Goal: Check status

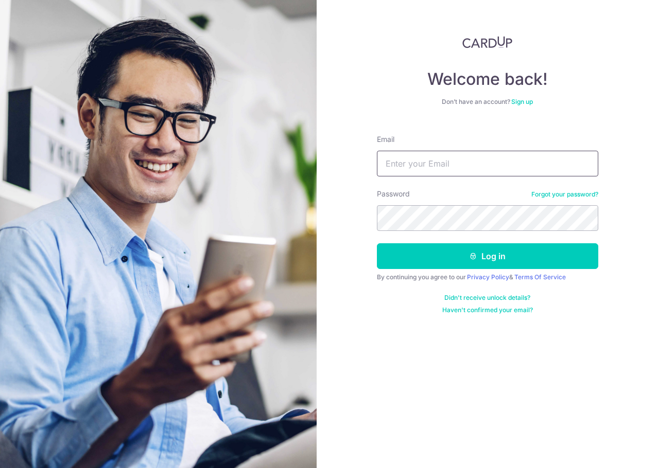
click at [466, 167] on input "Email" at bounding box center [487, 164] width 221 height 26
click at [464, 159] on input "Email" at bounding box center [487, 164] width 221 height 26
type input "[PERSON_NAME][EMAIL_ADDRESS][DOMAIN_NAME]"
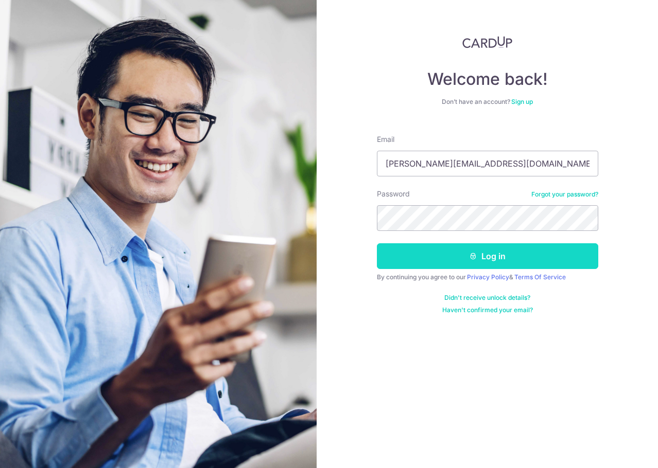
click at [482, 262] on button "Log in" at bounding box center [487, 256] width 221 height 26
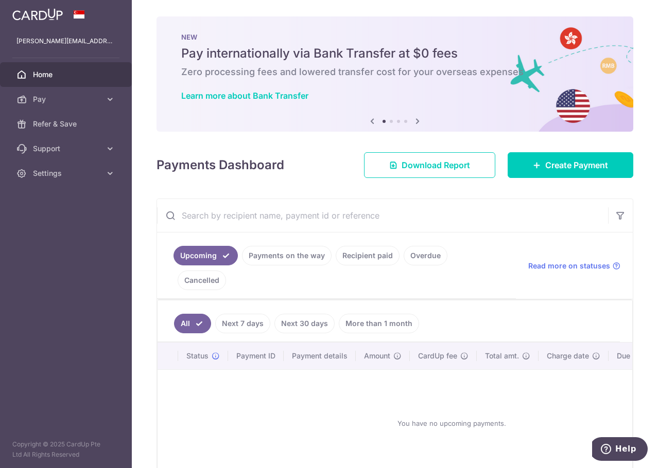
click at [381, 257] on link "Recipient paid" at bounding box center [367, 256] width 64 height 20
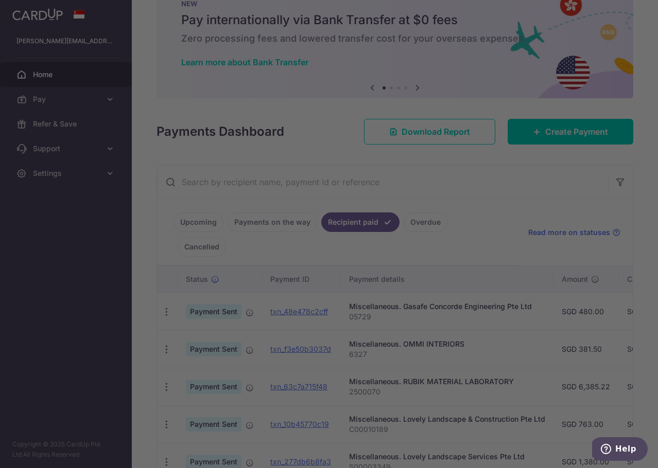
scroll to position [51, 0]
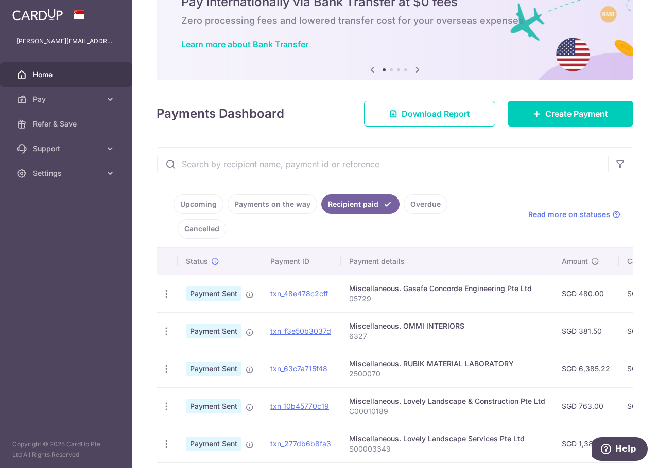
click at [294, 169] on input "text" at bounding box center [382, 164] width 451 height 33
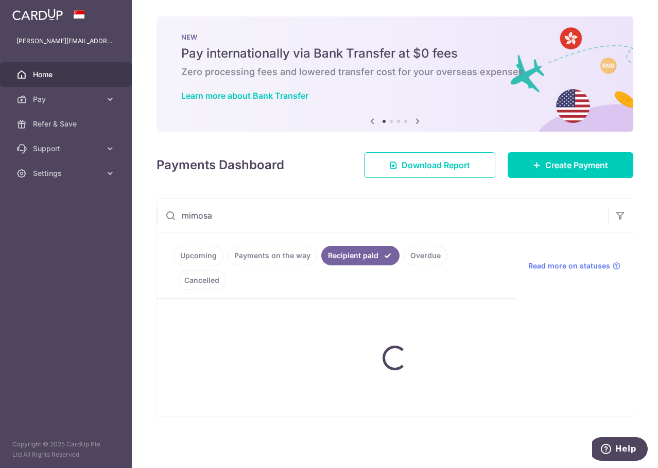
type input "mimosa"
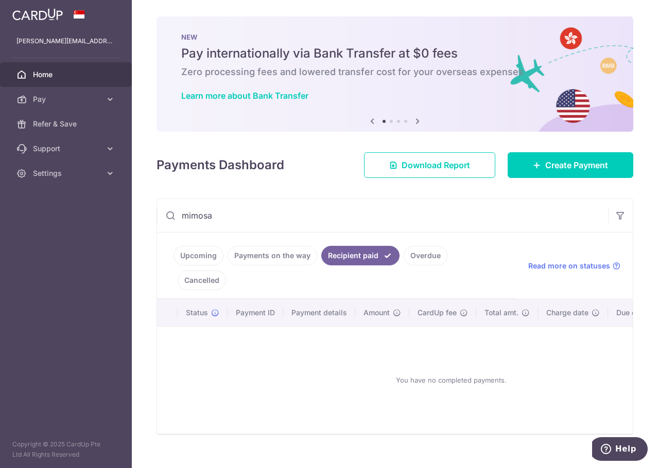
drag, startPoint x: 243, startPoint y: 211, endPoint x: 137, endPoint y: 226, distance: 107.0
click at [127, 223] on main "cindy@willowlake.com.sg Home Pay Payments Recipients Cards Refer & Save Support…" at bounding box center [329, 234] width 658 height 468
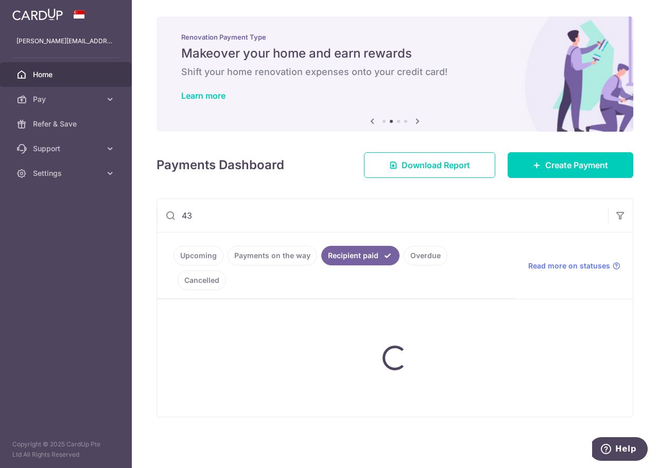
type input "432"
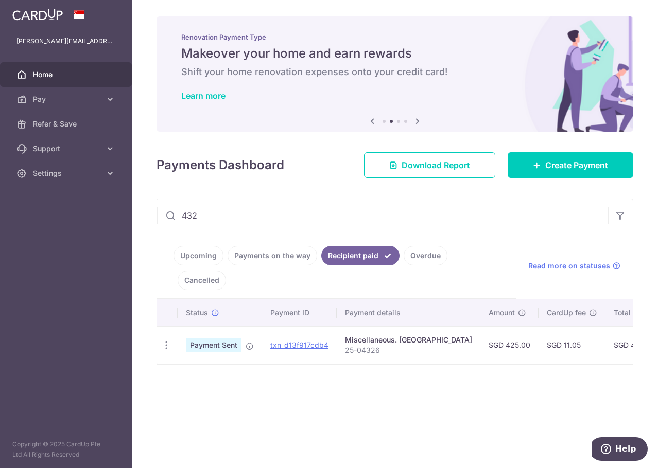
drag, startPoint x: 221, startPoint y: 208, endPoint x: 111, endPoint y: 199, distance: 111.0
click at [111, 199] on main "cindy@willowlake.com.sg Home Pay Payments Recipients Cards Refer & Save Support…" at bounding box center [329, 234] width 658 height 468
